Goal: Check status: Check status

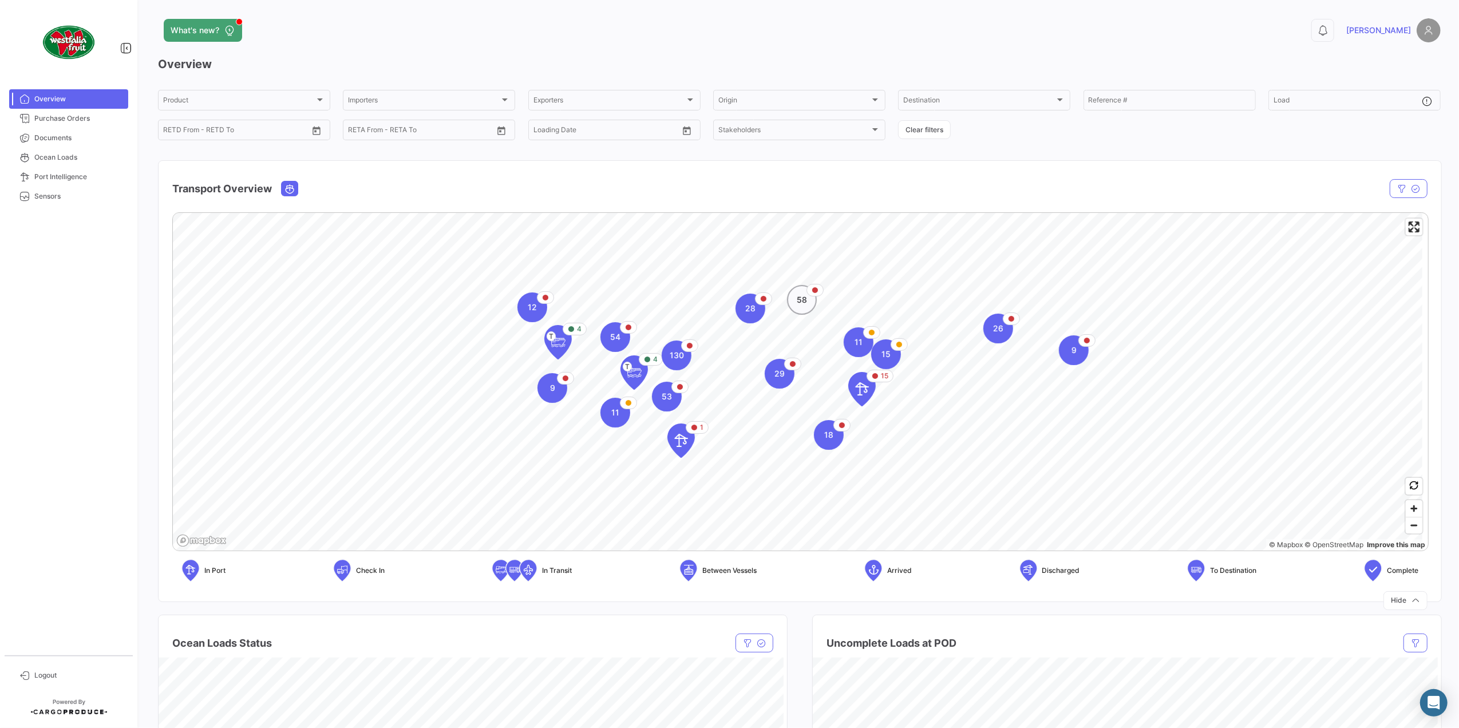
click at [801, 303] on span "58" at bounding box center [802, 299] width 10 height 11
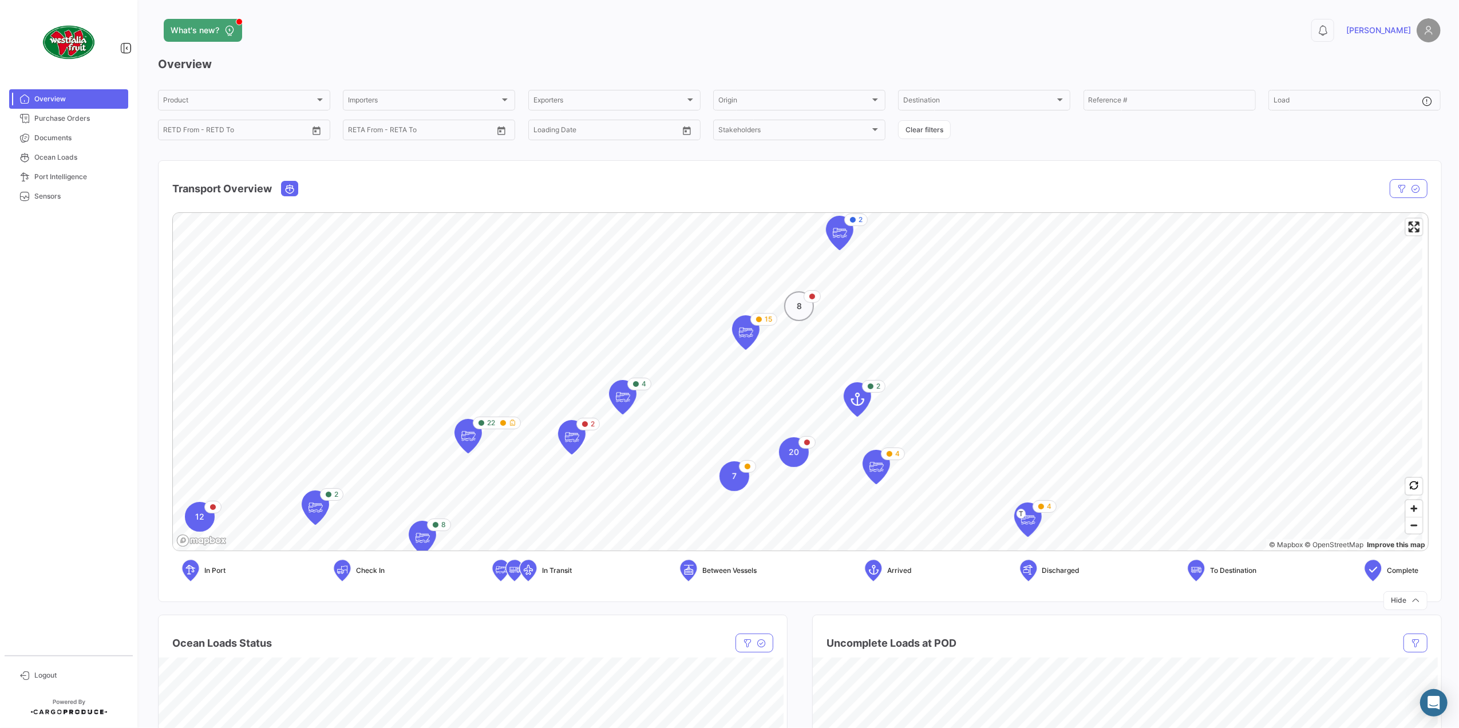
click at [800, 316] on div "8" at bounding box center [799, 306] width 30 height 30
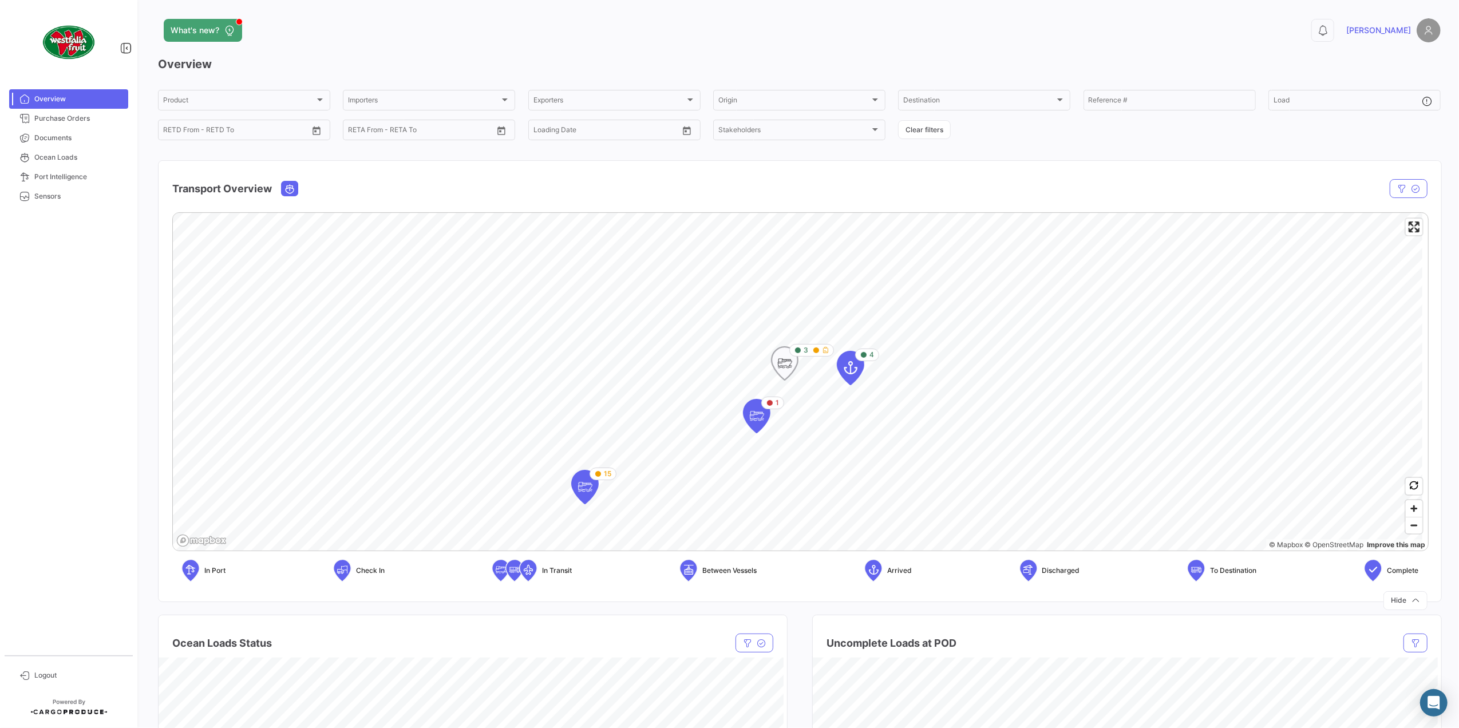
click at [781, 369] on icon "Map marker" at bounding box center [785, 363] width 16 height 24
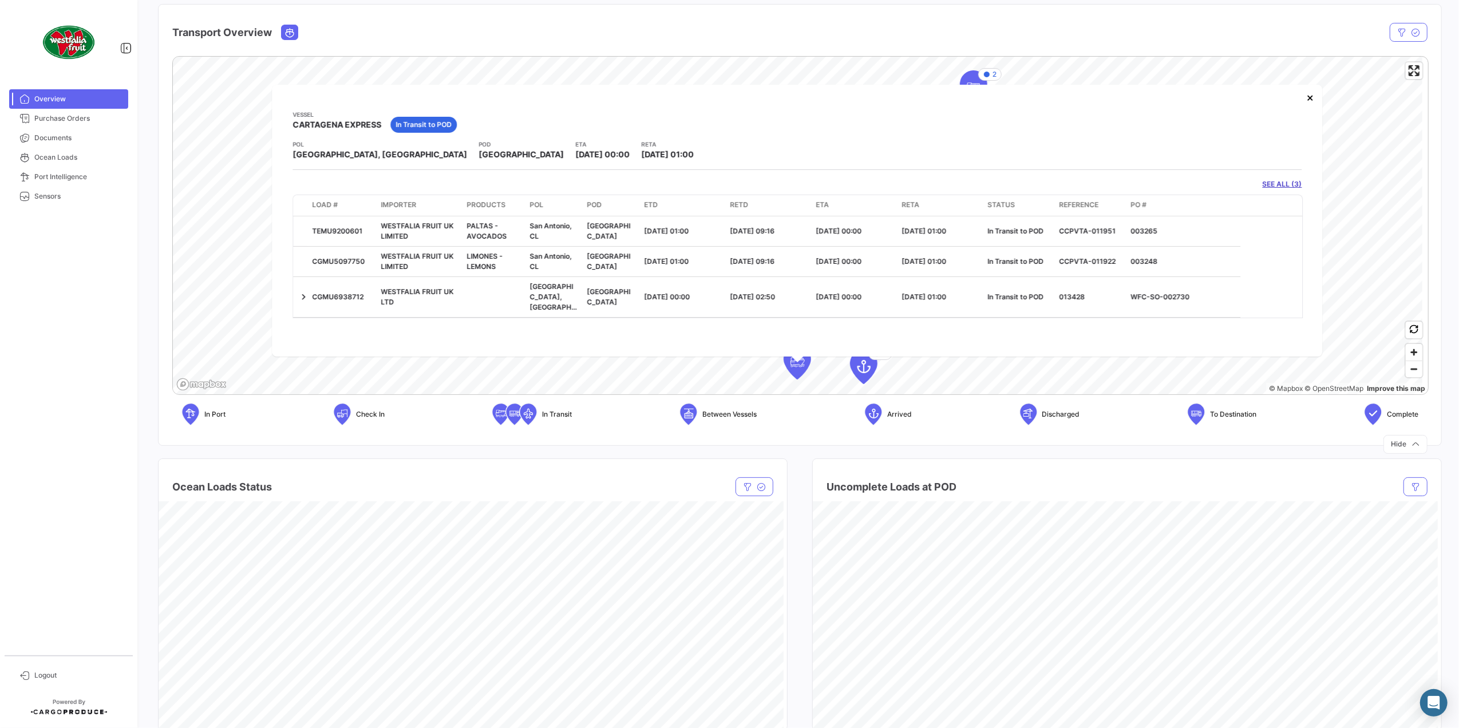
scroll to position [76, 0]
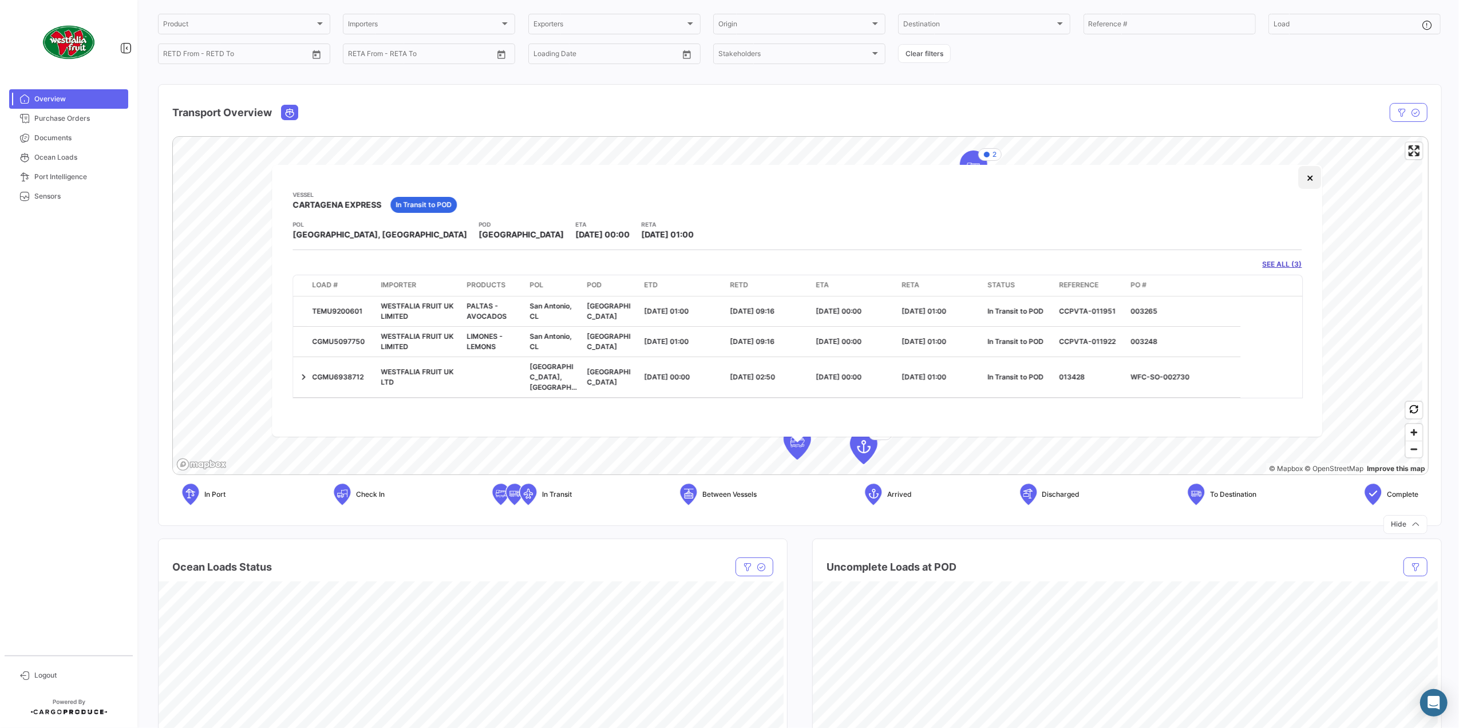
click at [1317, 181] on button "×" at bounding box center [1310, 177] width 23 height 23
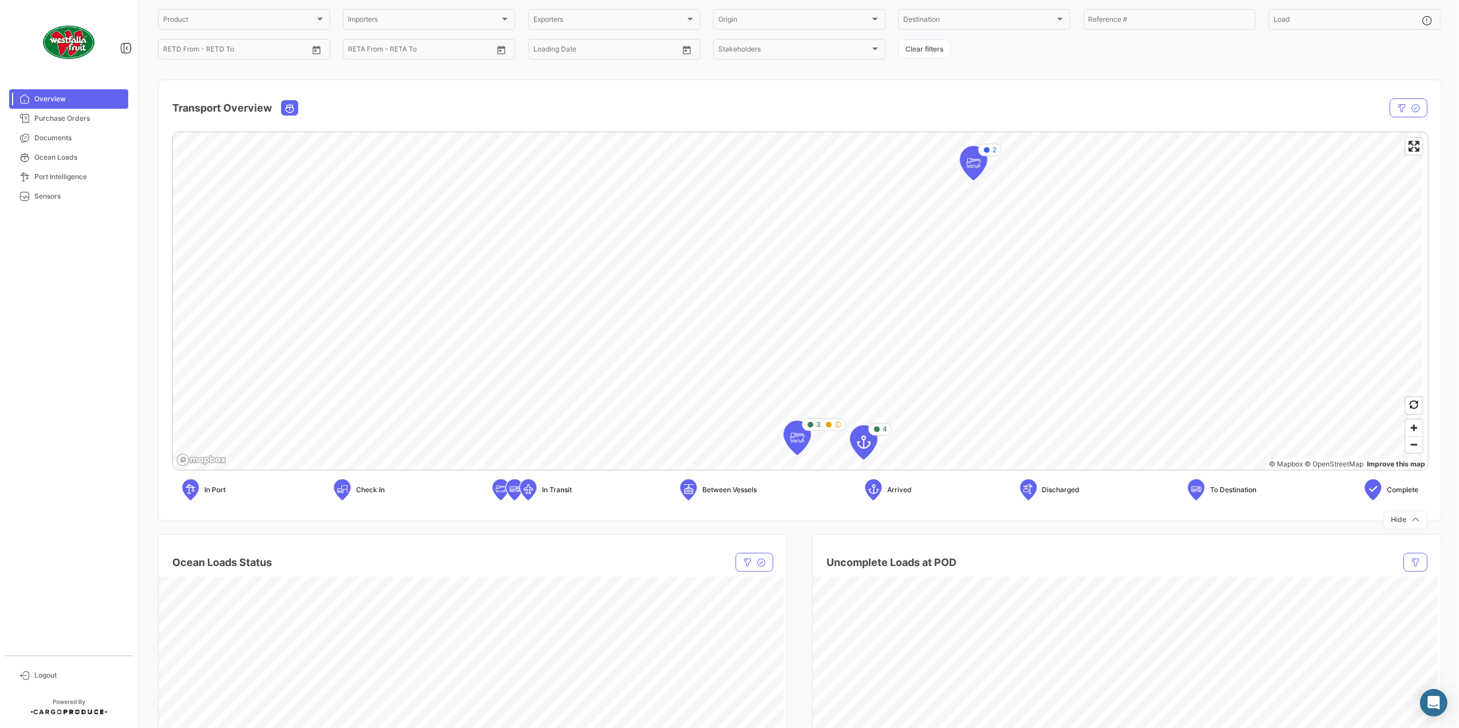
scroll to position [0, 0]
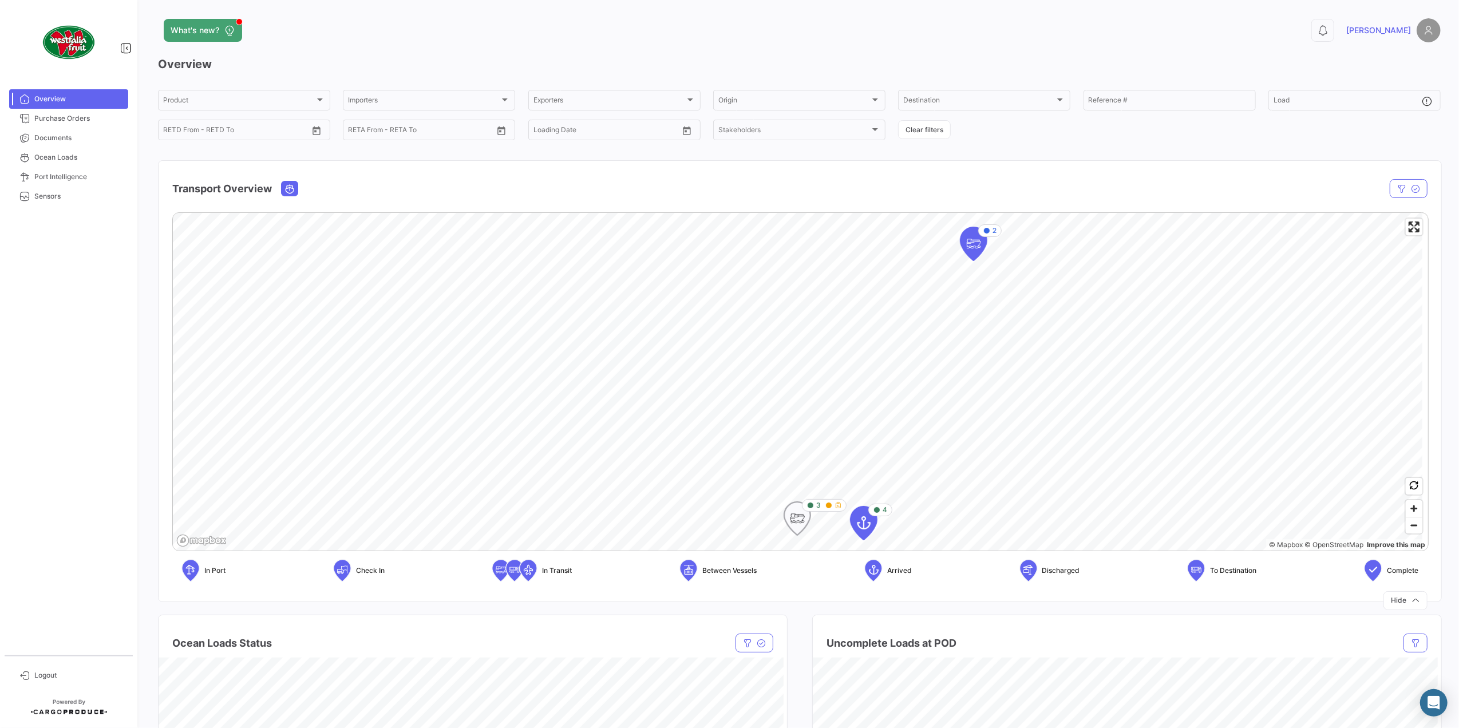
click at [790, 527] on icon "Map marker" at bounding box center [797, 519] width 16 height 24
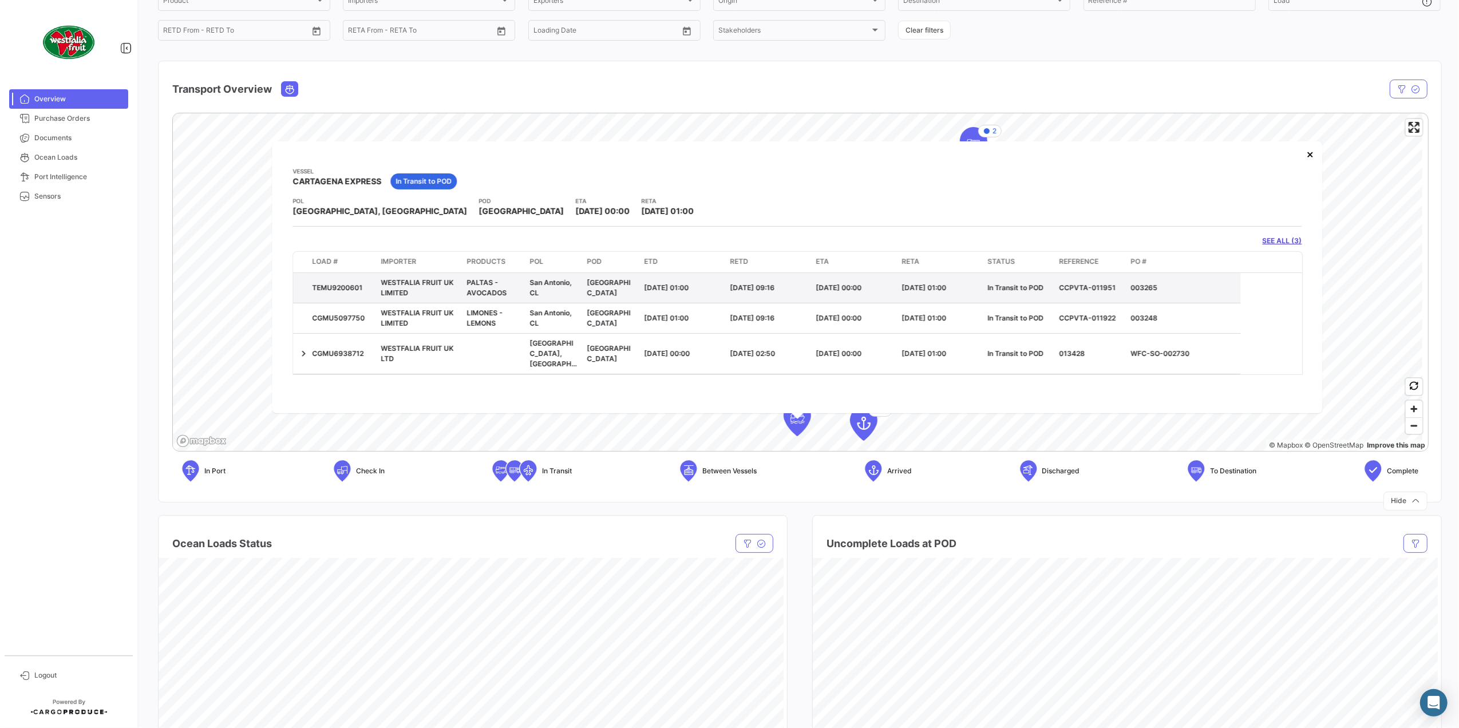
scroll to position [76, 0]
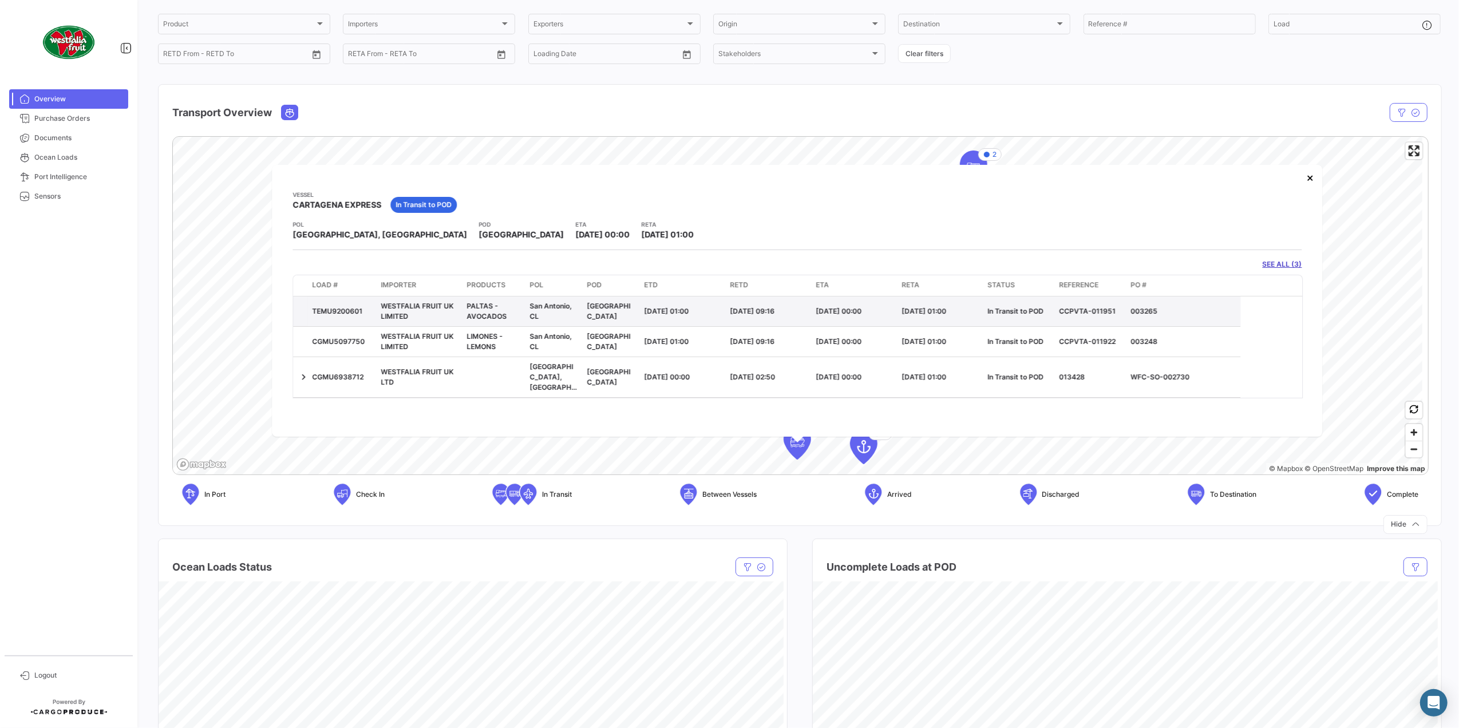
click at [348, 313] on div "TEMU9200601" at bounding box center [342, 311] width 60 height 10
click at [1267, 266] on link "SEE ALL (3)" at bounding box center [1282, 264] width 39 height 10
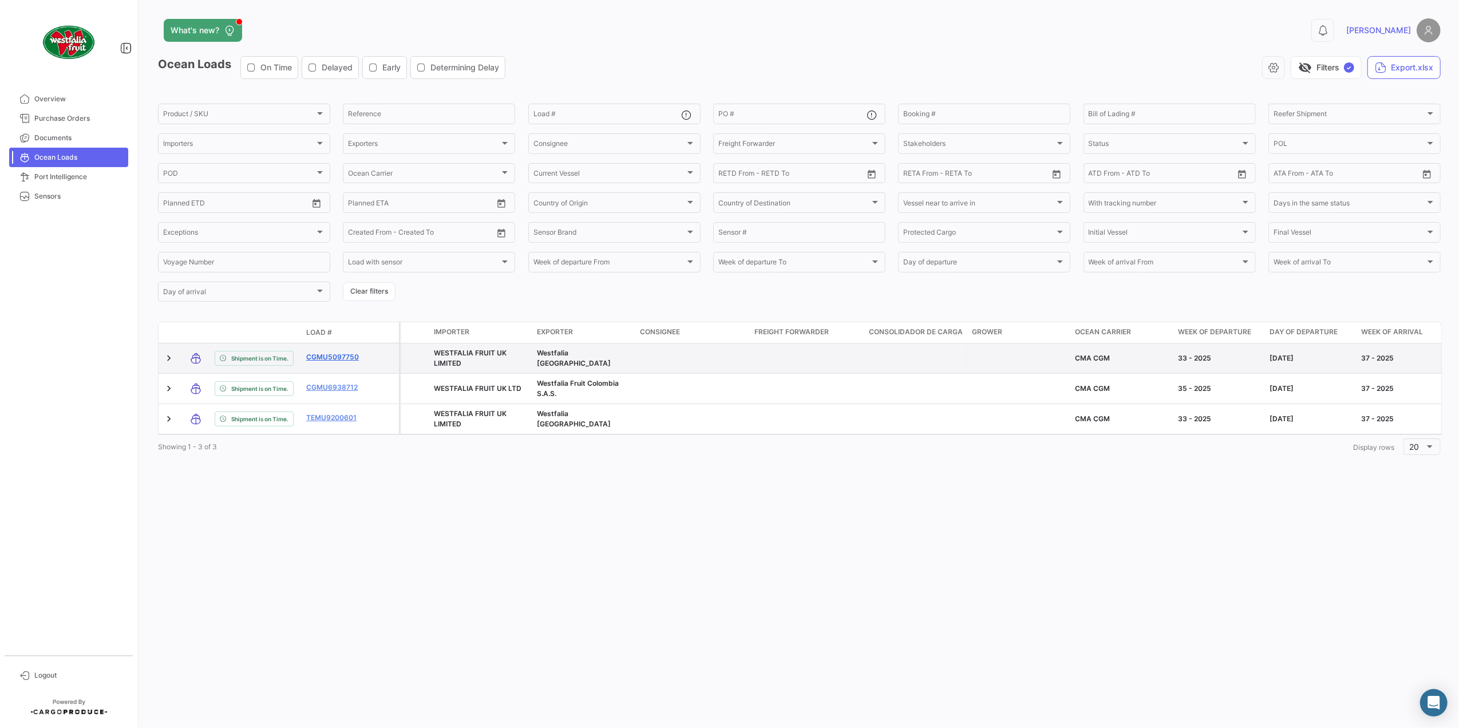
click at [315, 359] on link "CGMU5097750" at bounding box center [336, 357] width 60 height 10
